Goal: Transaction & Acquisition: Purchase product/service

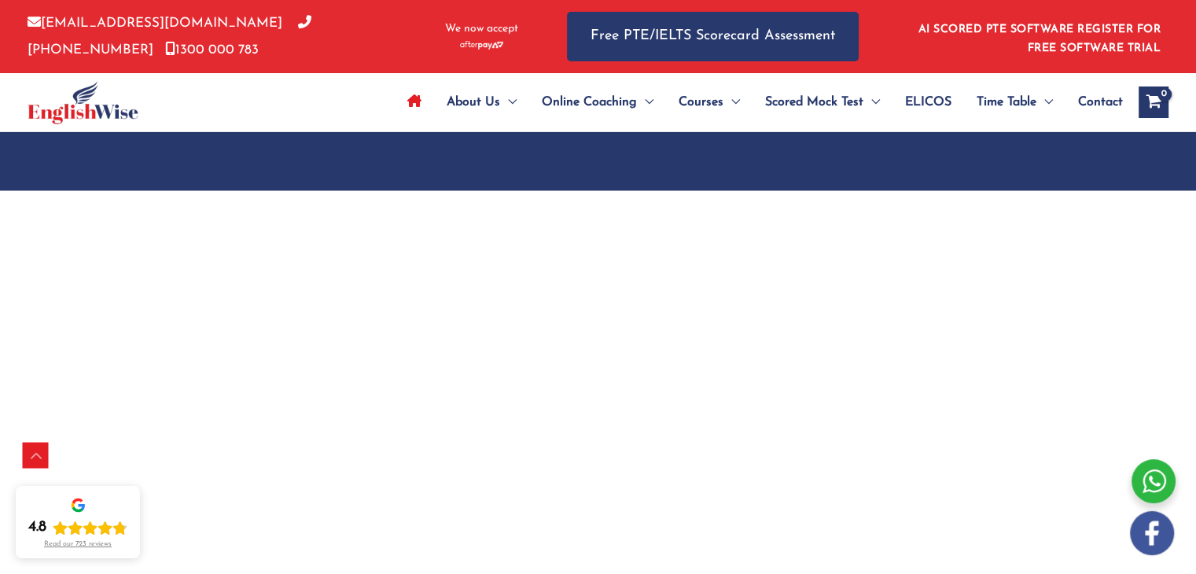
scroll to position [2281, 0]
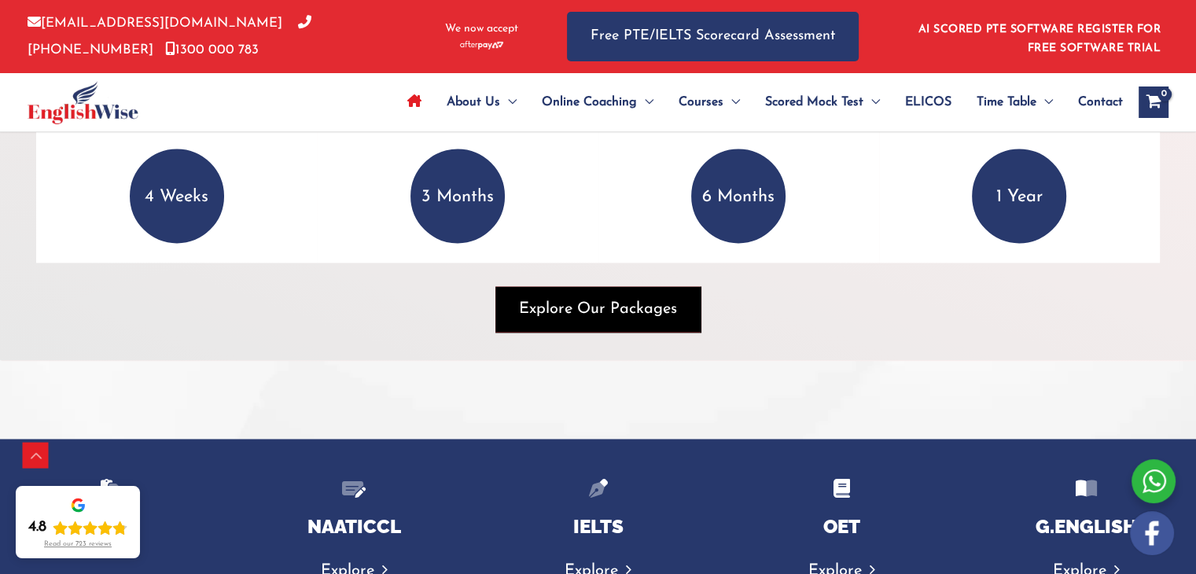
click at [658, 312] on span "Explore Our Packages" at bounding box center [598, 309] width 158 height 22
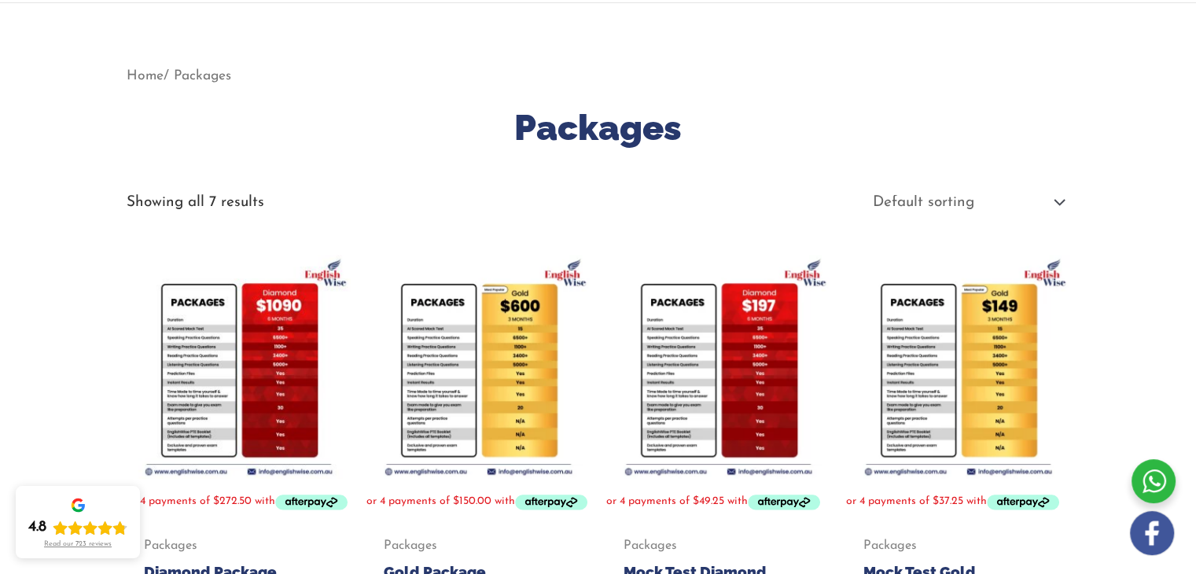
click at [271, 385] on img at bounding box center [239, 367] width 224 height 224
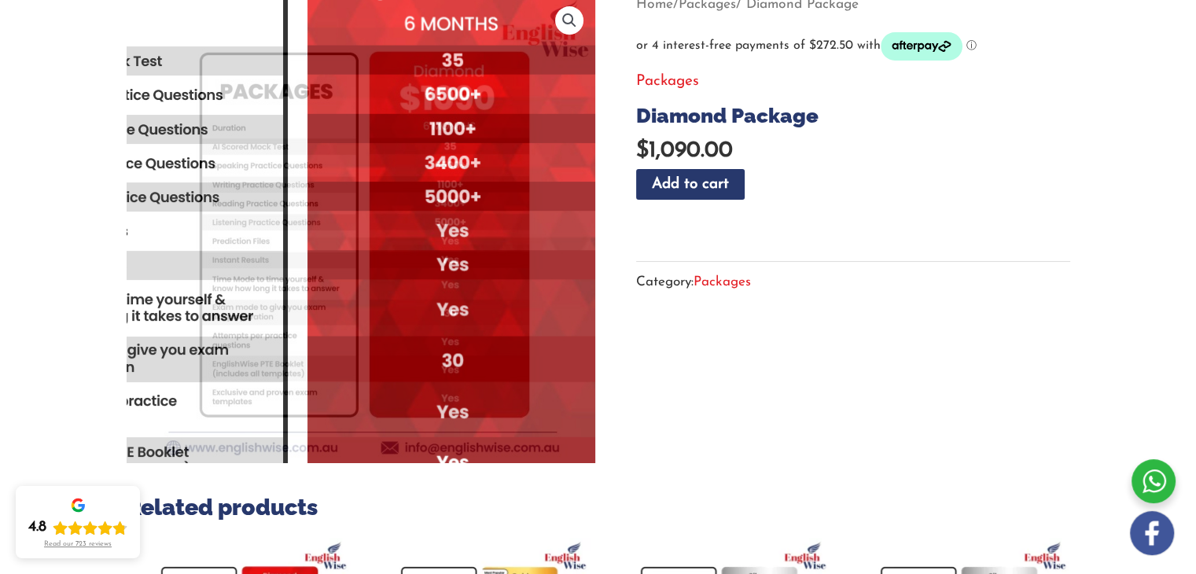
scroll to position [236, 0]
